Goal: Obtain resource: Obtain resource

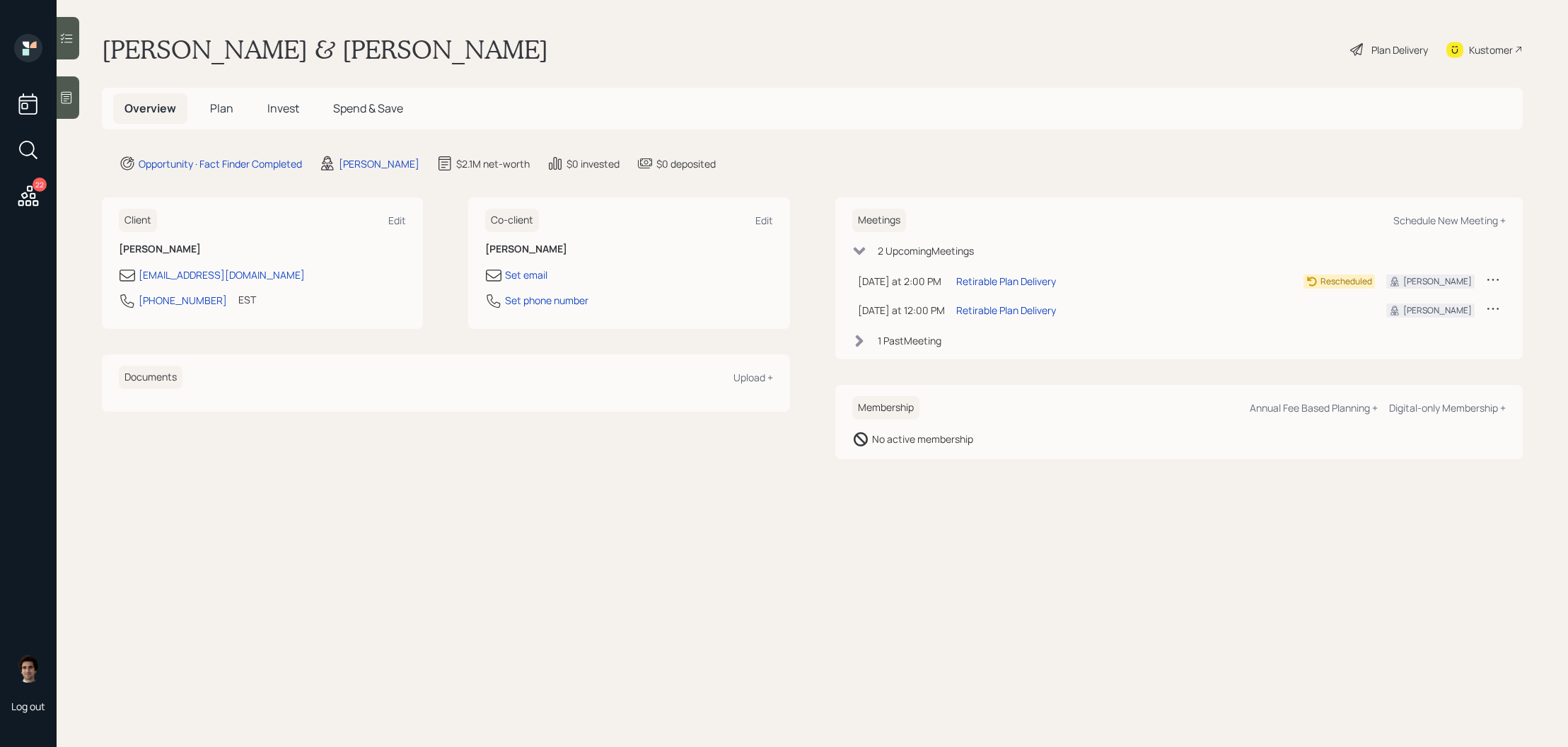
click at [208, 98] on h5 "Plan" at bounding box center [222, 109] width 46 height 31
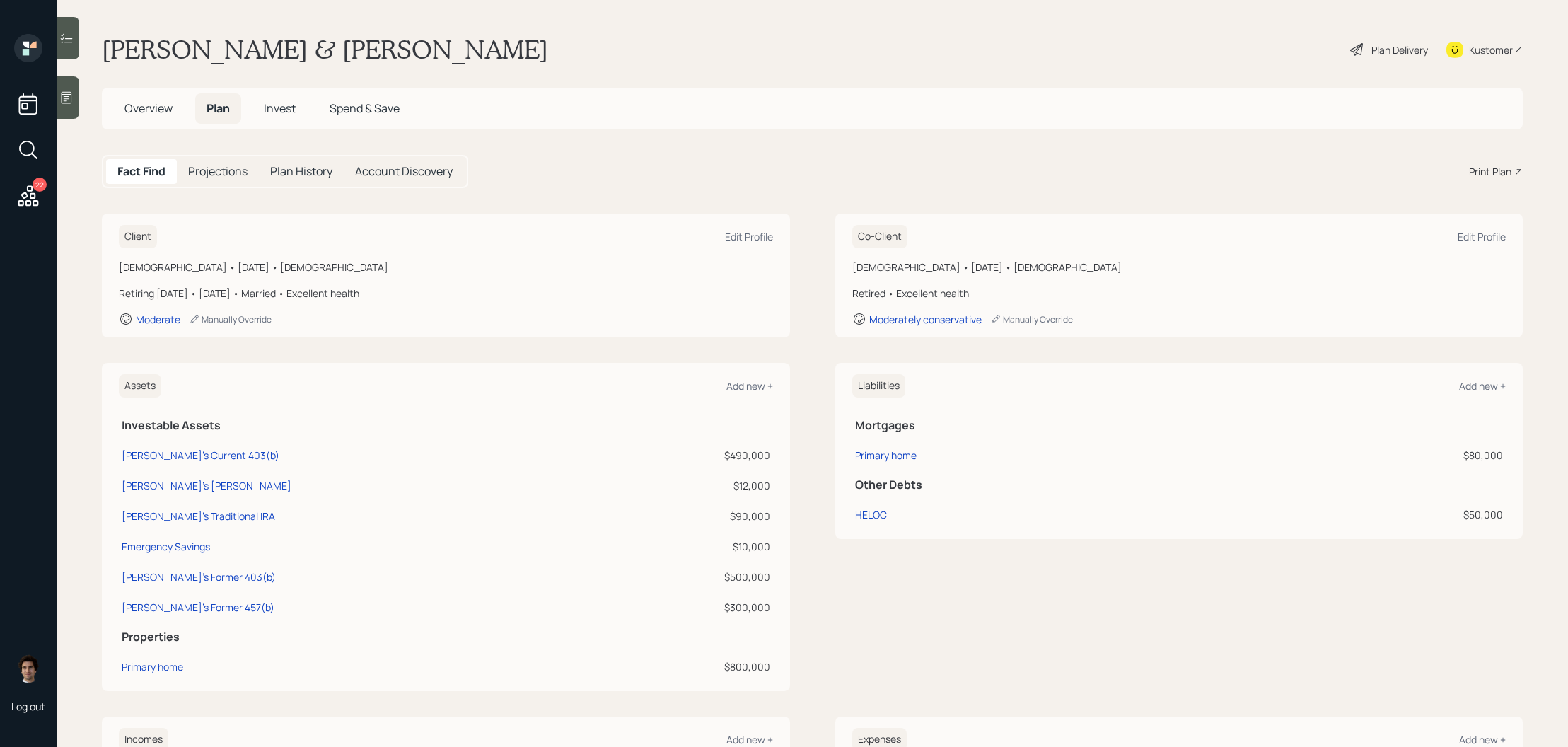
click at [1495, 168] on div "Print Plan" at bounding box center [1491, 171] width 42 height 14
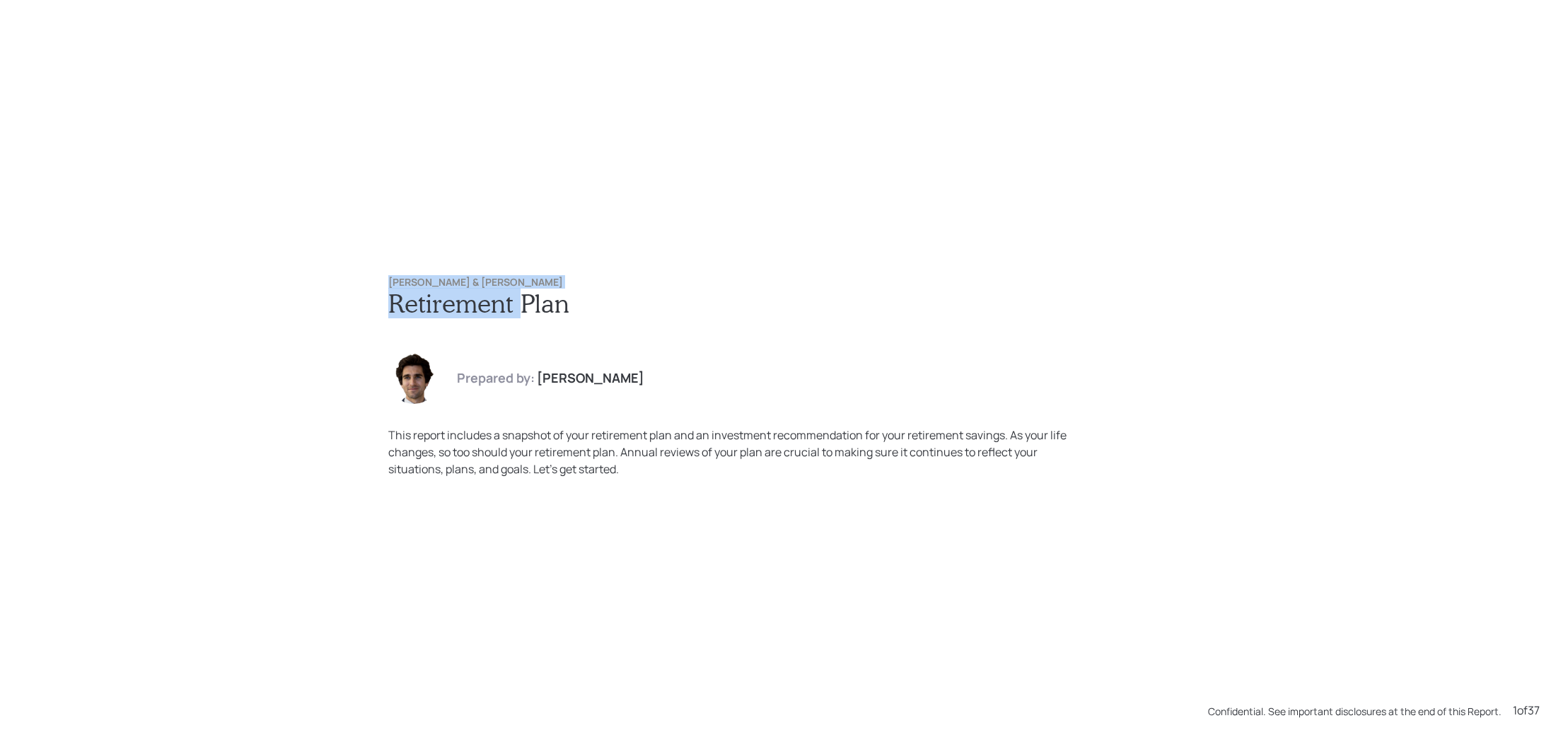
drag, startPoint x: 513, startPoint y: 275, endPoint x: 516, endPoint y: 288, distance: 13.3
click at [516, 288] on div "[PERSON_NAME] & [PERSON_NAME] Retirement Plan Prepared by: [PERSON_NAME] This r…" at bounding box center [784, 376] width 849 height 257
click at [516, 288] on h1 "Retirement Plan" at bounding box center [785, 304] width 793 height 31
drag, startPoint x: 511, startPoint y: 279, endPoint x: 349, endPoint y: 280, distance: 162.0
click at [349, 280] on div "[PERSON_NAME] & [PERSON_NAME] Retirement Plan Prepared by: [PERSON_NAME] This r…" at bounding box center [784, 373] width 1568 height 747
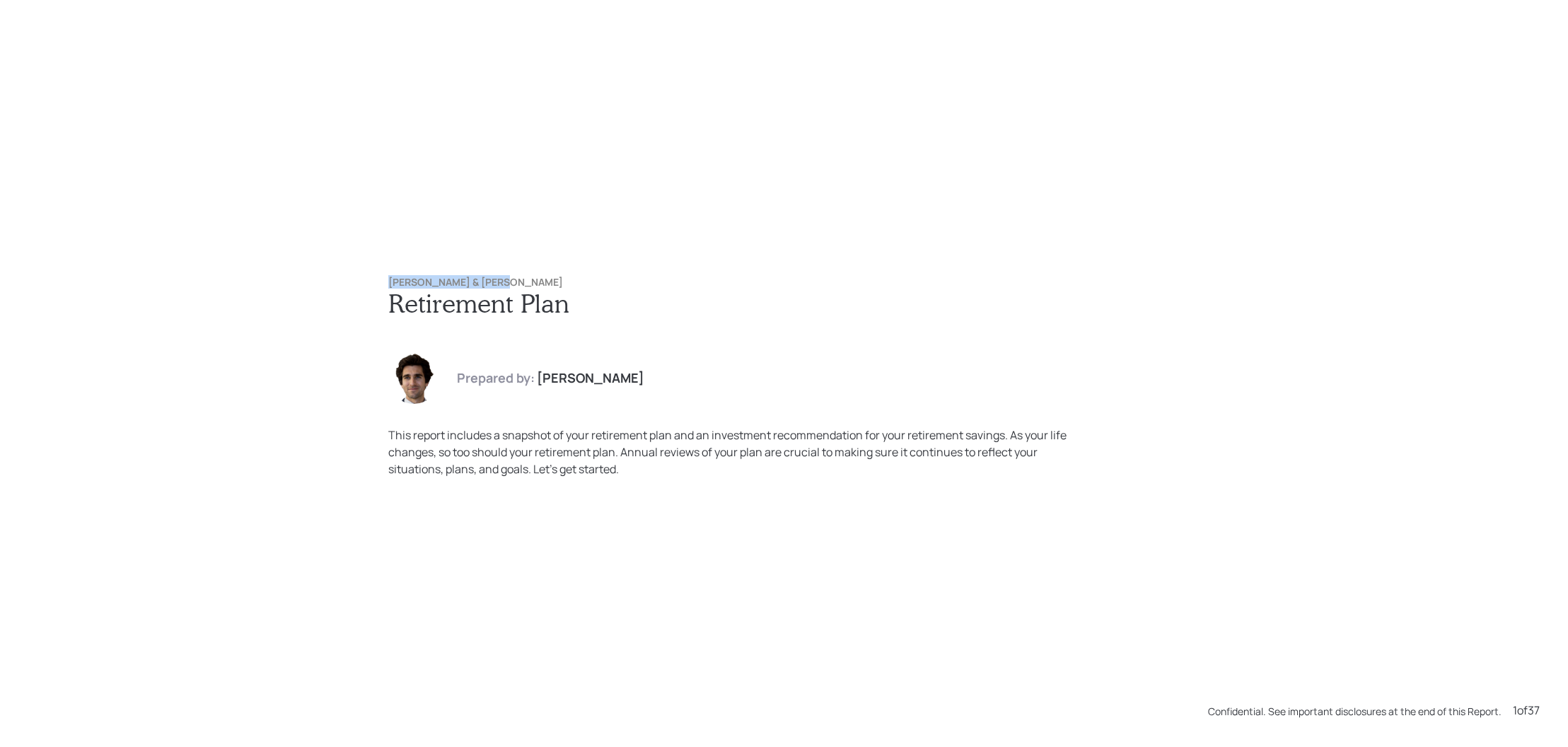
copy h6 "[PERSON_NAME] & [PERSON_NAME]"
click at [644, 187] on div "[PERSON_NAME] & [PERSON_NAME] Retirement Plan Prepared by: [PERSON_NAME] This r…" at bounding box center [784, 373] width 1568 height 747
